Goal: Information Seeking & Learning: Learn about a topic

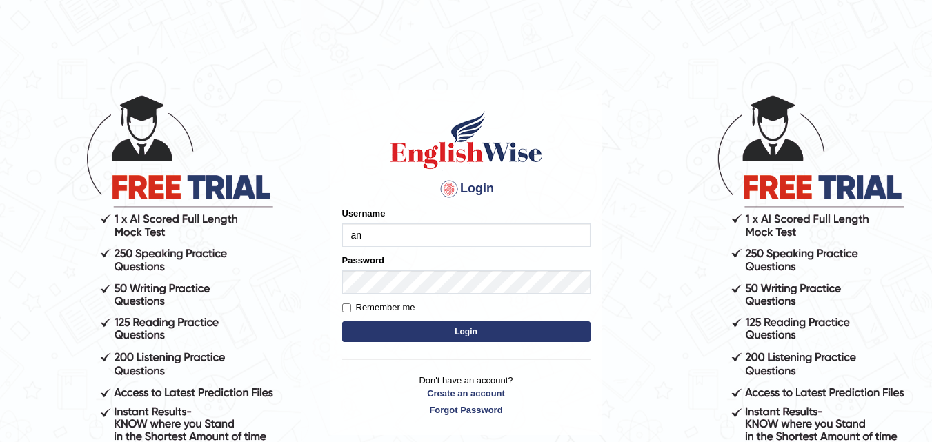
type input "a"
type input "Anjlai"
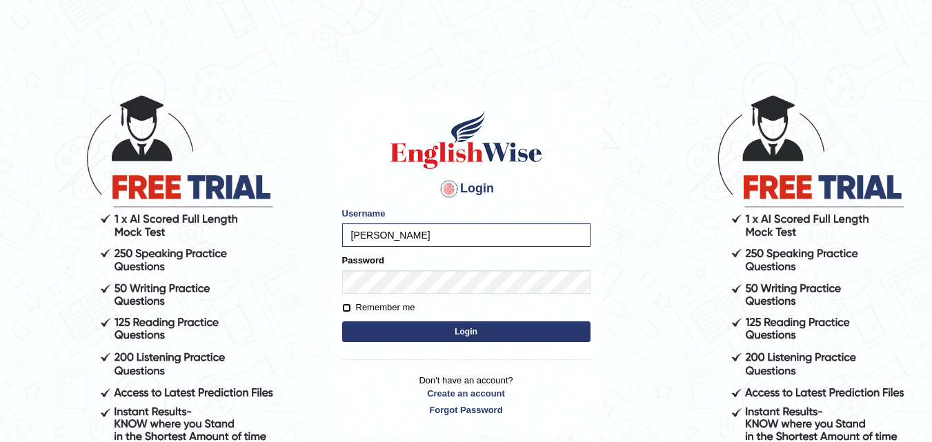
click at [348, 309] on input "Remember me" at bounding box center [346, 308] width 9 height 9
checkbox input "true"
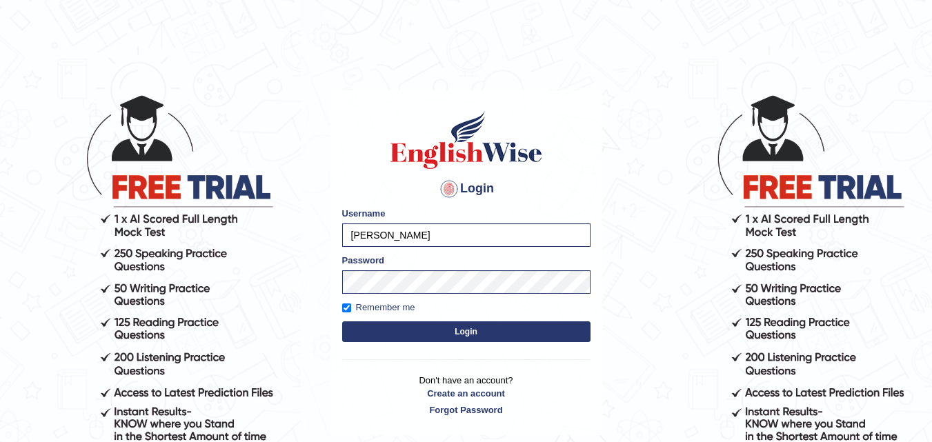
click at [388, 326] on button "Login" at bounding box center [466, 332] width 248 height 21
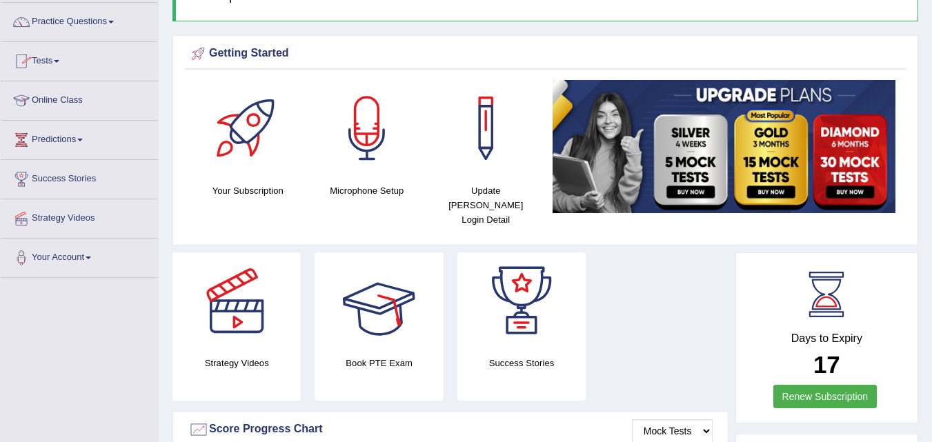
scroll to position [138, 0]
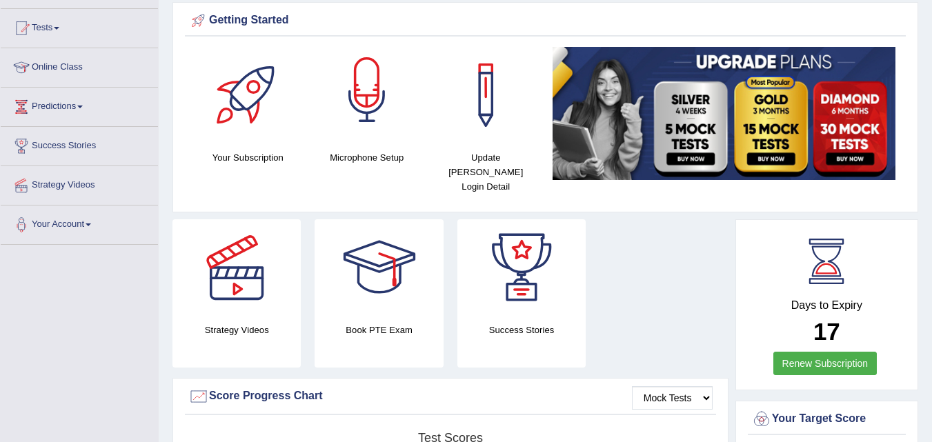
click at [386, 107] on div at bounding box center [367, 95] width 97 height 97
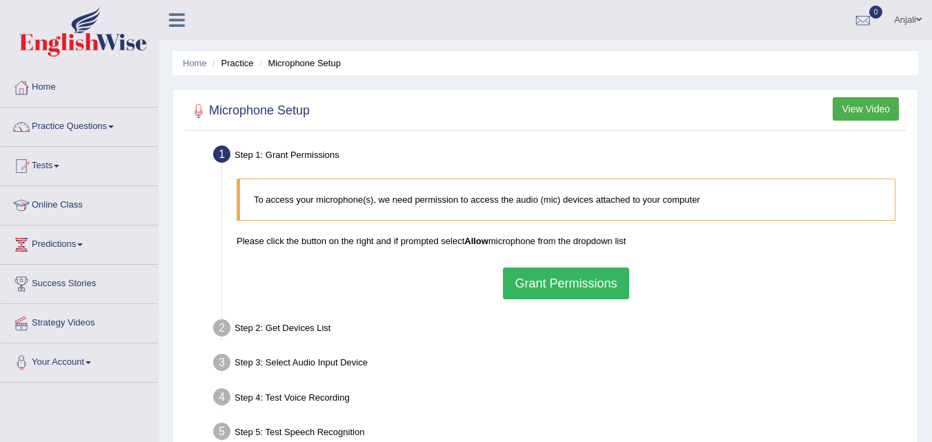
click at [871, 110] on button "View Video" at bounding box center [866, 108] width 66 height 23
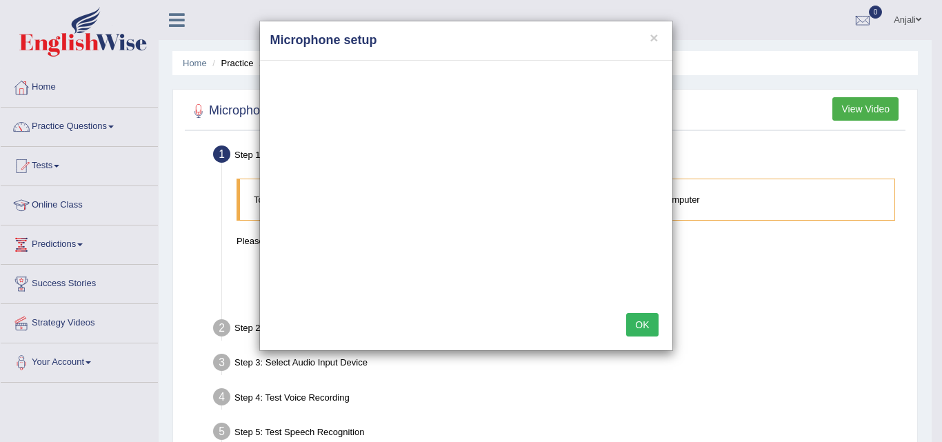
click at [639, 325] on button "OK" at bounding box center [642, 324] width 32 height 23
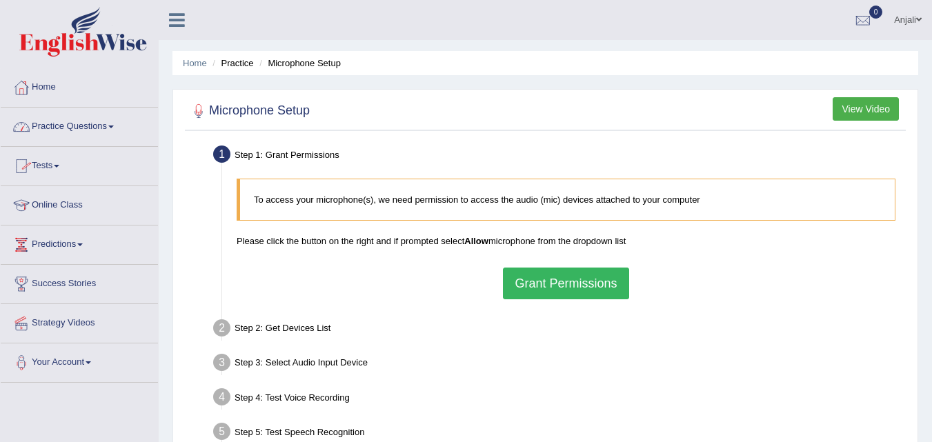
click at [114, 128] on span at bounding box center [111, 127] width 6 height 3
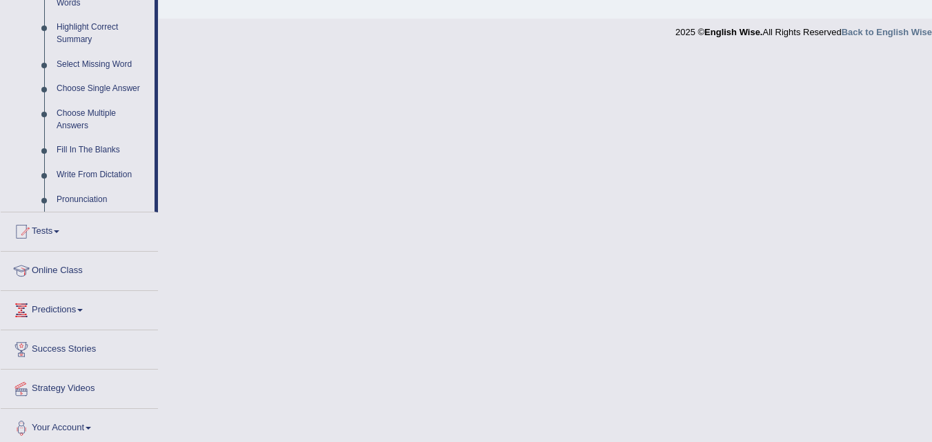
scroll to position [678, 0]
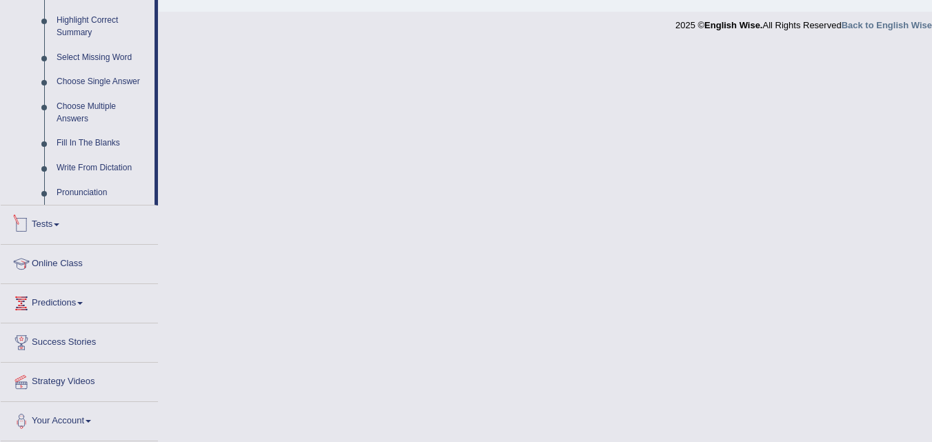
click at [77, 235] on link "Tests" at bounding box center [79, 223] width 157 height 34
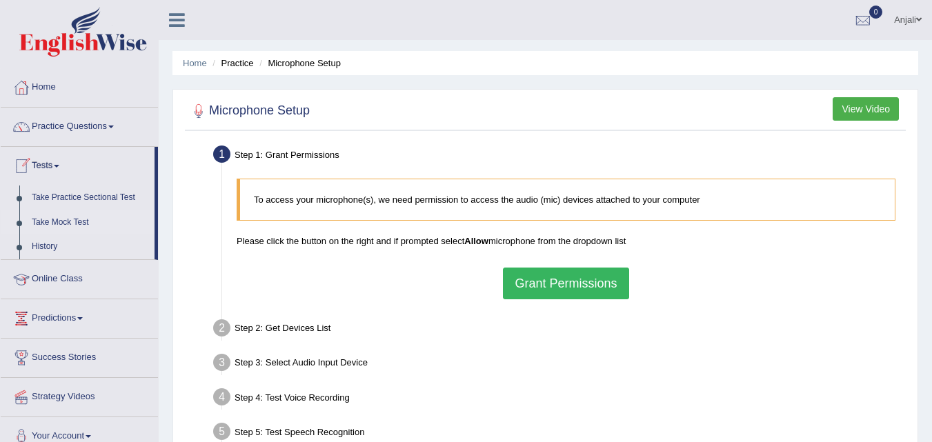
scroll to position [69, 0]
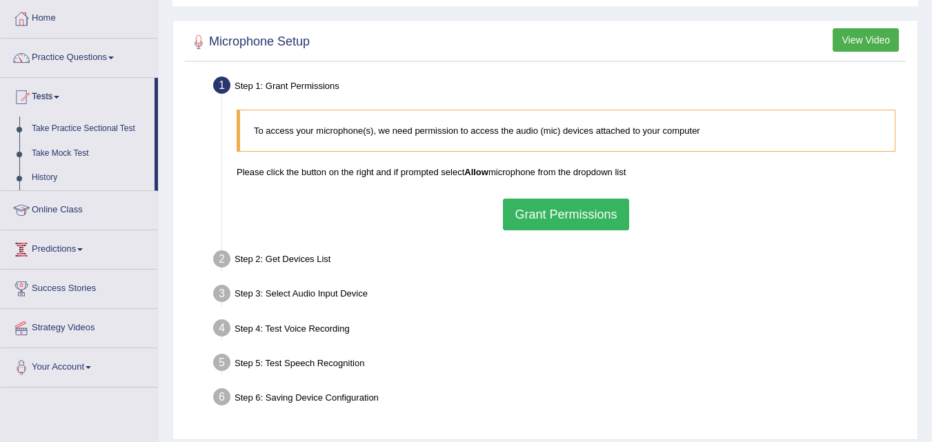
click at [95, 210] on link "Online Class" at bounding box center [79, 208] width 157 height 34
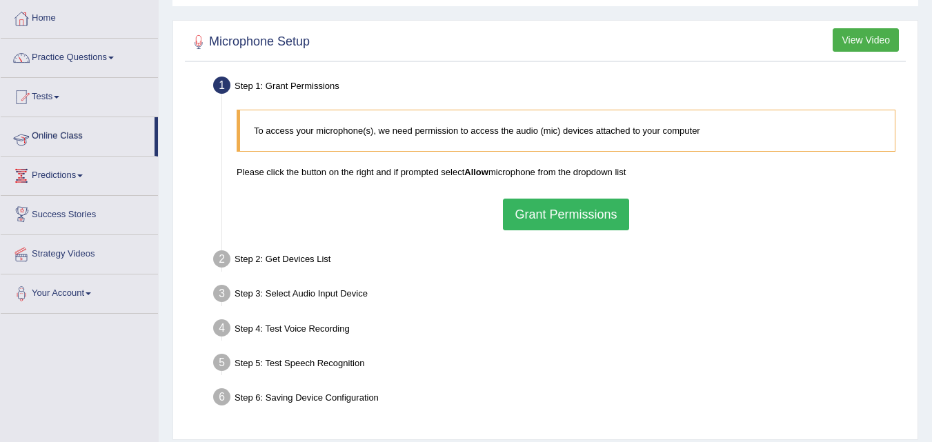
click at [108, 148] on link "Online Class" at bounding box center [78, 134] width 154 height 34
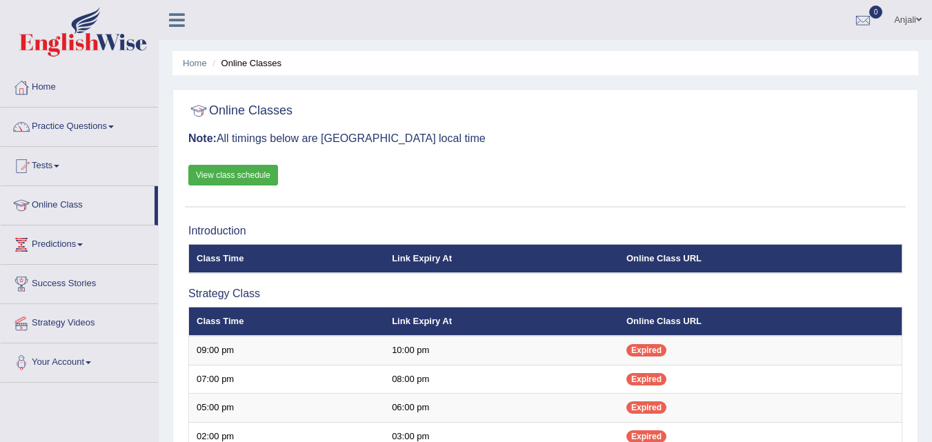
scroll to position [69, 0]
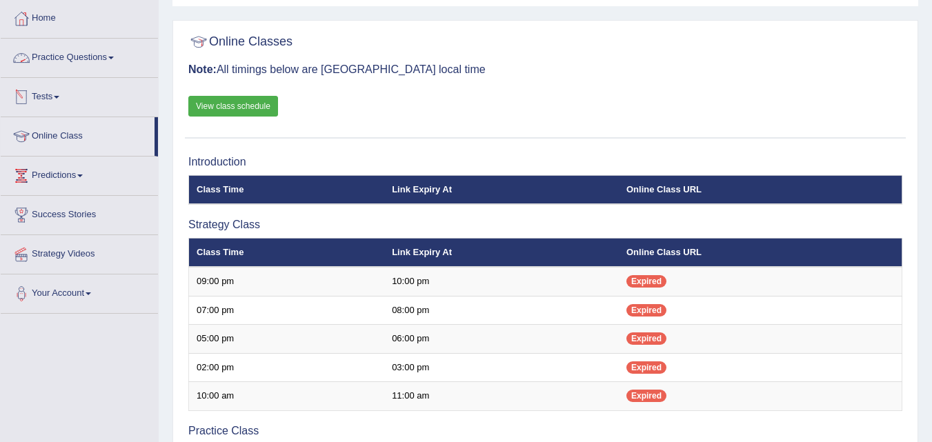
click at [241, 106] on link "View class schedule" at bounding box center [233, 106] width 90 height 21
